Goal: Information Seeking & Learning: Learn about a topic

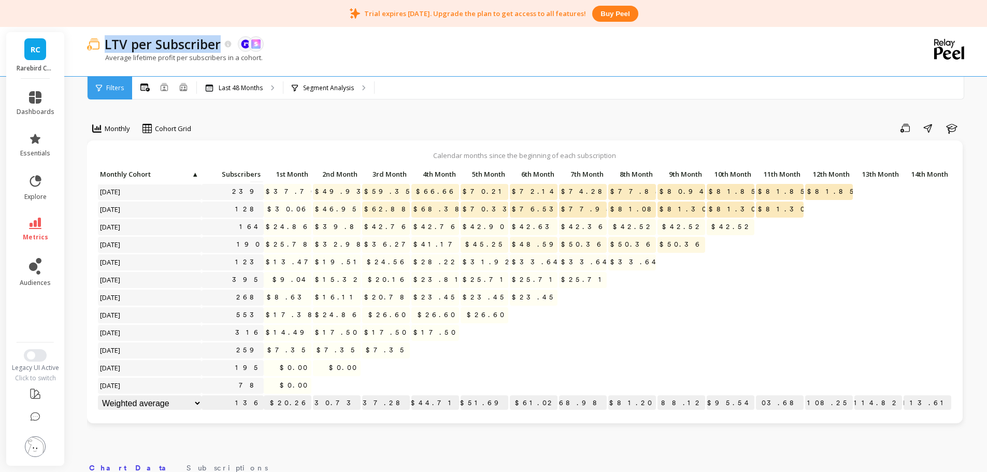
scroll to position [343, 0]
click at [393, 64] on div "Average lifetime profit per subscribers in a cohort." at bounding box center [484, 63] width 794 height 20
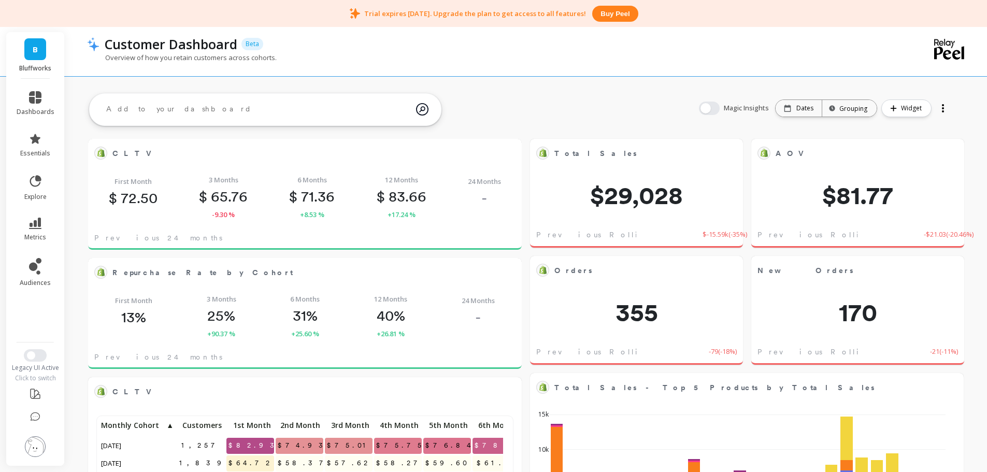
drag, startPoint x: 67, startPoint y: 312, endPoint x: 56, endPoint y: 347, distance: 35.9
drag, startPoint x: 56, startPoint y: 347, endPoint x: 32, endPoint y: 355, distance: 25.4
click at [32, 355] on span "Switch to New UI" at bounding box center [31, 355] width 8 height 8
click at [39, 358] on button "Switch to New UI" at bounding box center [35, 355] width 23 height 12
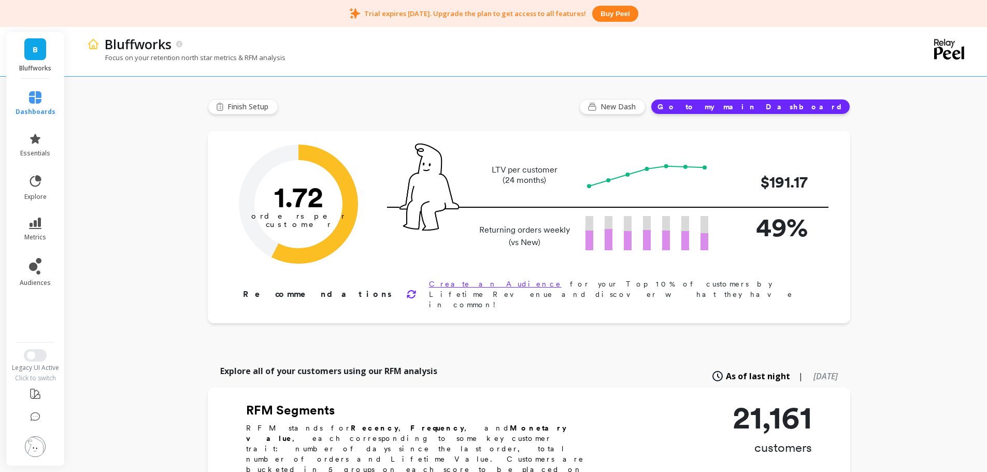
click at [37, 319] on ul "dashboards essentials explore metrics audiences" at bounding box center [35, 207] width 61 height 245
click at [34, 351] on button "Switch to New UI" at bounding box center [35, 355] width 23 height 12
click at [43, 301] on ul "dashboards essentials explore metrics audiences" at bounding box center [35, 207] width 61 height 245
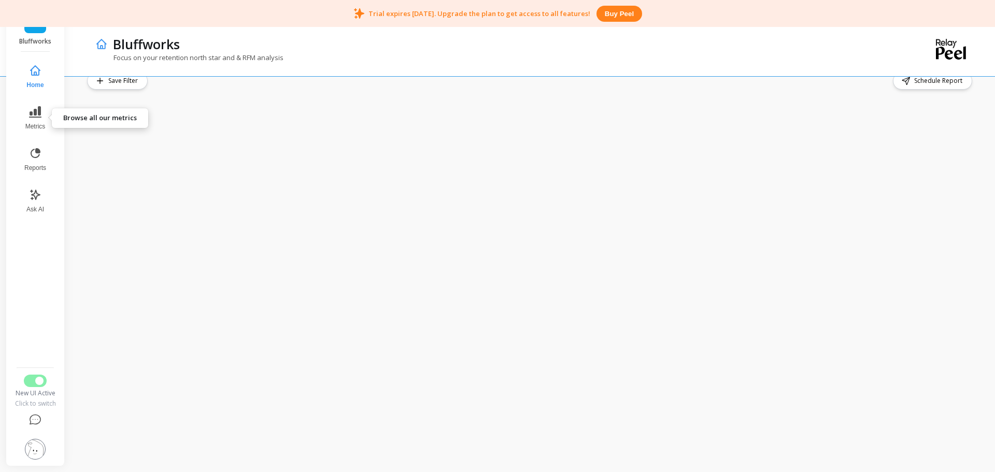
click at [38, 109] on icon at bounding box center [35, 111] width 12 height 11
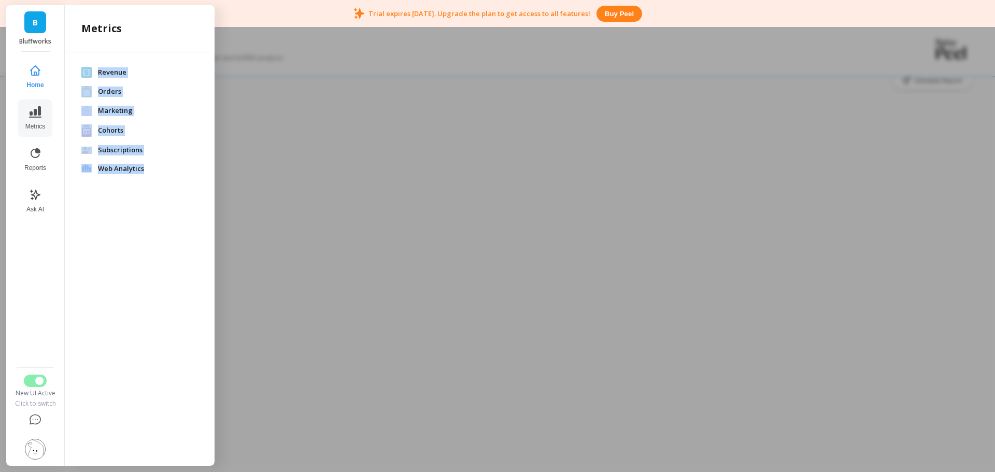
drag, startPoint x: 175, startPoint y: 180, endPoint x: 83, endPoint y: 56, distance: 154.4
click at [83, 56] on div "Revenue Orders Marketing Cohorts Subscriptions Web Analytics" at bounding box center [140, 256] width 150 height 409
copy ul "Revenue Orders Marketing Cohorts Subscriptions Web Analytics"
click at [171, 36] on div "Metrics" at bounding box center [140, 28] width 150 height 47
click at [118, 72] on span "Revenue" at bounding box center [148, 72] width 100 height 10
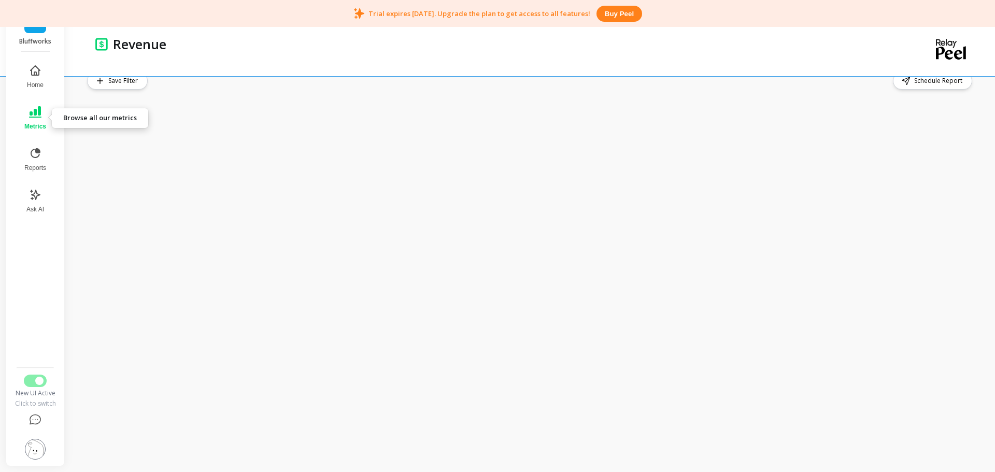
click at [38, 114] on icon at bounding box center [35, 111] width 12 height 11
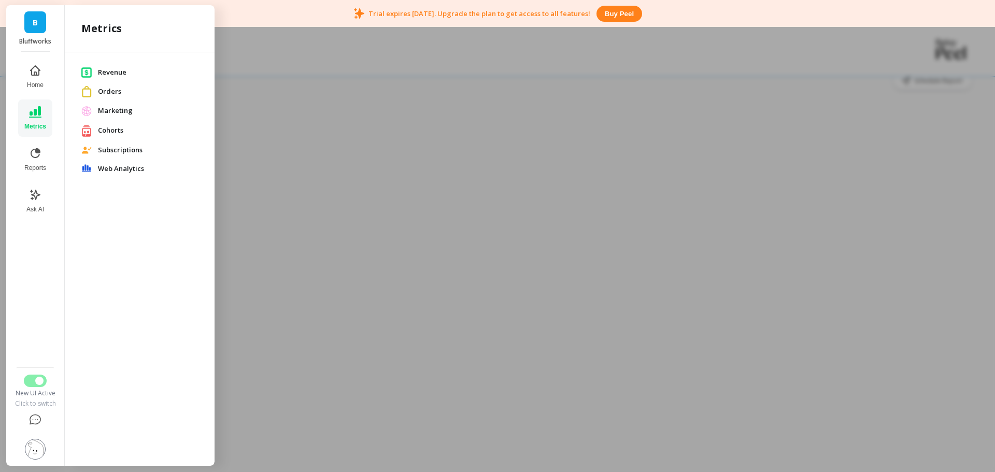
click at [418, 59] on div at bounding box center [497, 236] width 995 height 472
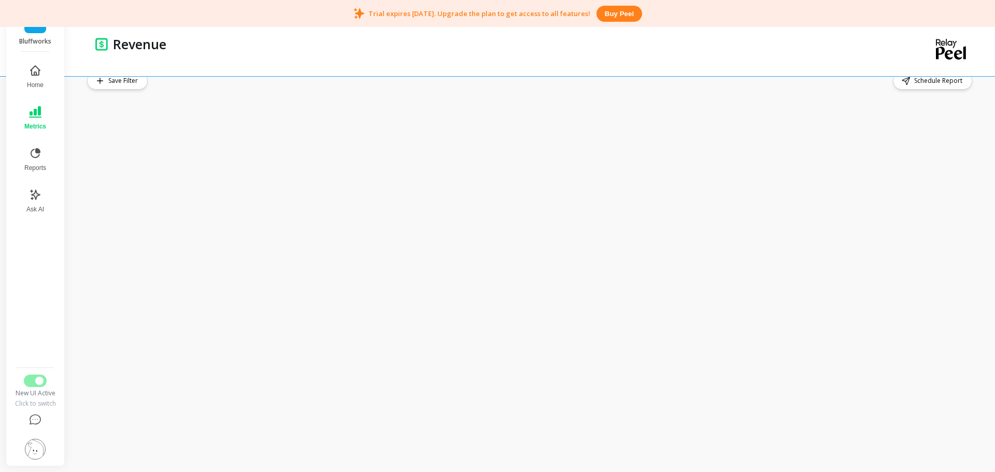
click at [41, 105] on button "Metrics" at bounding box center [35, 117] width 34 height 37
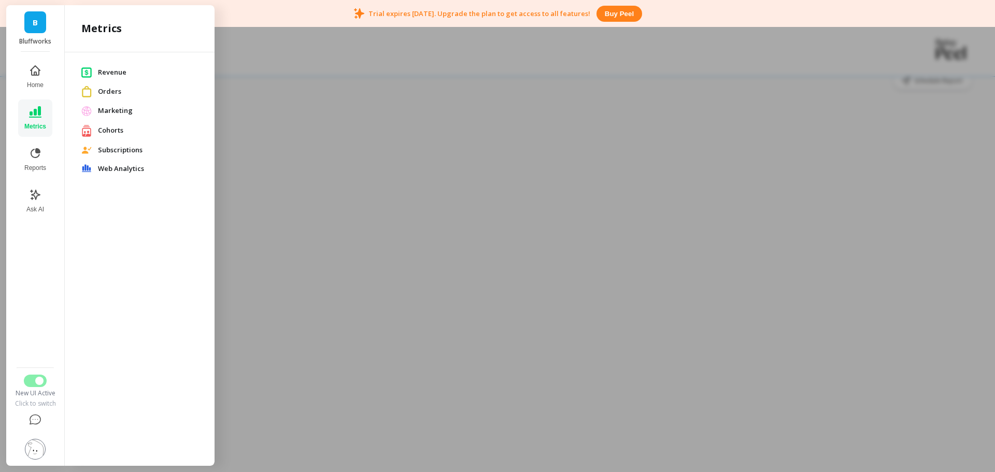
click at [114, 92] on span "Orders" at bounding box center [148, 92] width 100 height 10
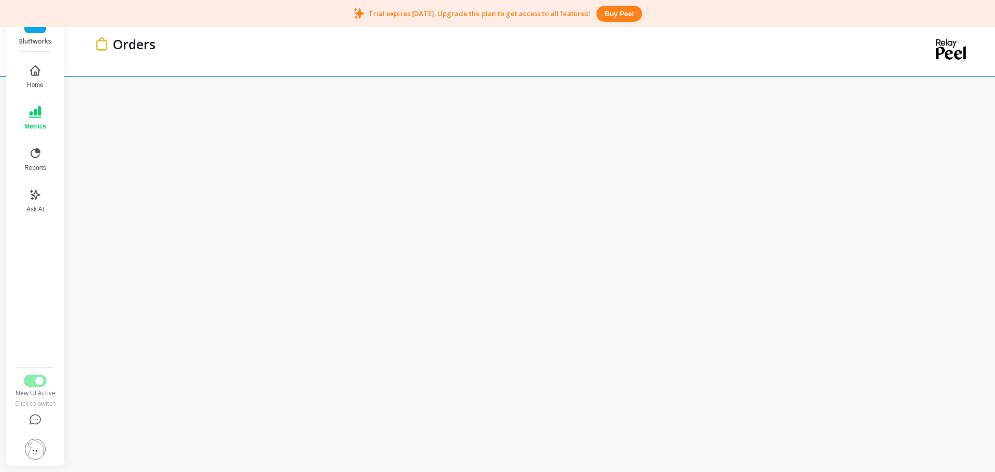
click at [144, 48] on p "Orders" at bounding box center [134, 44] width 42 height 18
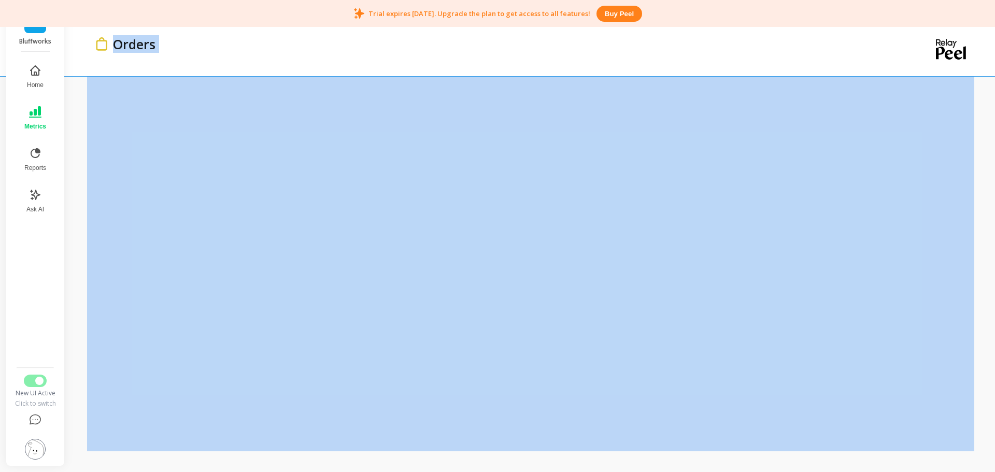
click at [144, 48] on p "Orders" at bounding box center [134, 44] width 42 height 18
copy div "Orders"
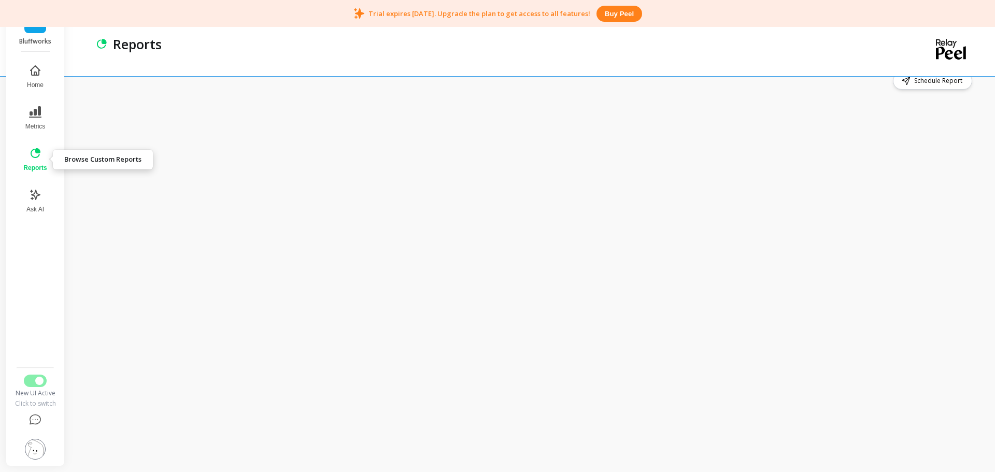
click at [42, 164] on span "Reports" at bounding box center [34, 168] width 23 height 8
click at [34, 115] on icon at bounding box center [35, 112] width 12 height 12
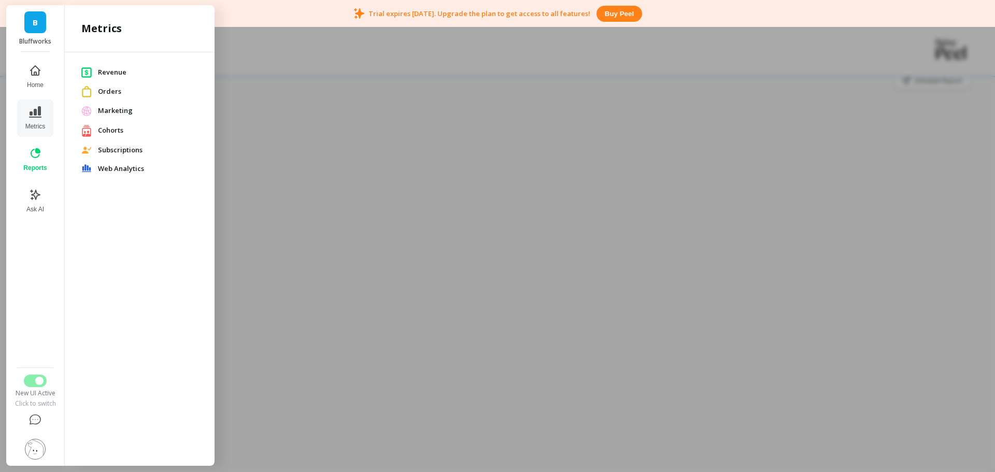
click at [110, 148] on span "Subscriptions" at bounding box center [148, 150] width 100 height 10
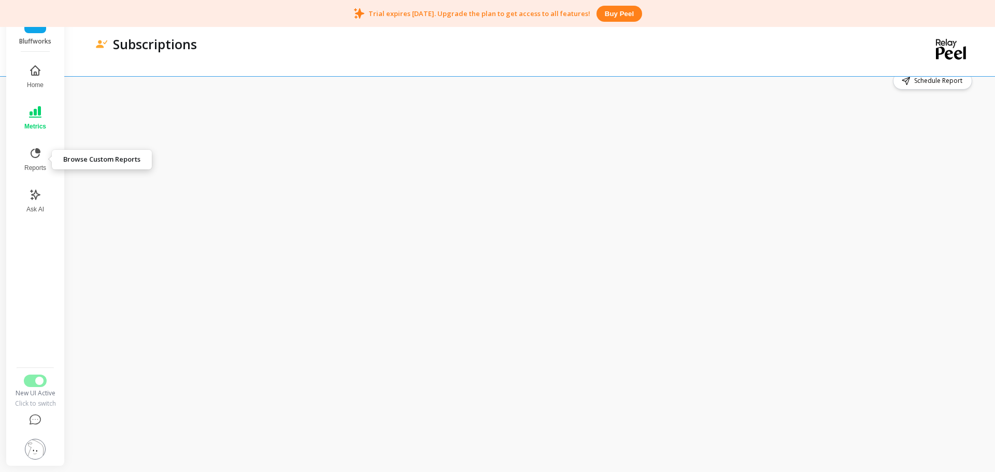
click at [31, 156] on icon at bounding box center [35, 153] width 12 height 12
click at [437, 55] on div "Reports" at bounding box center [489, 50] width 788 height 51
click at [37, 126] on span "Metrics" at bounding box center [35, 126] width 20 height 8
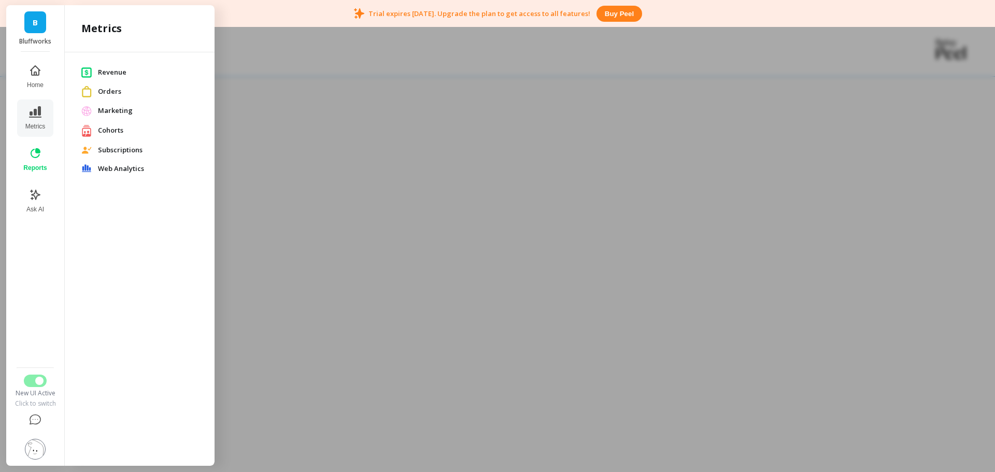
click at [119, 126] on span "Cohorts" at bounding box center [148, 130] width 100 height 10
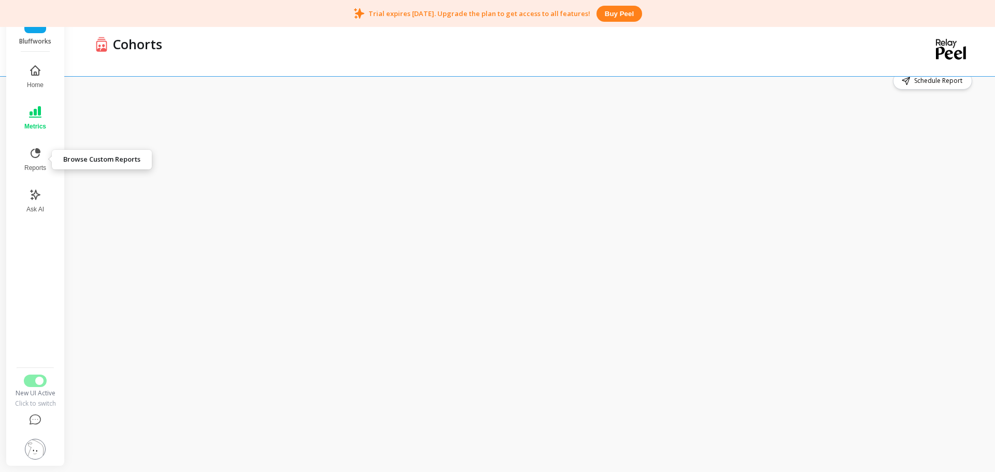
click at [34, 159] on icon at bounding box center [35, 153] width 12 height 12
